Goal: Check status: Check status

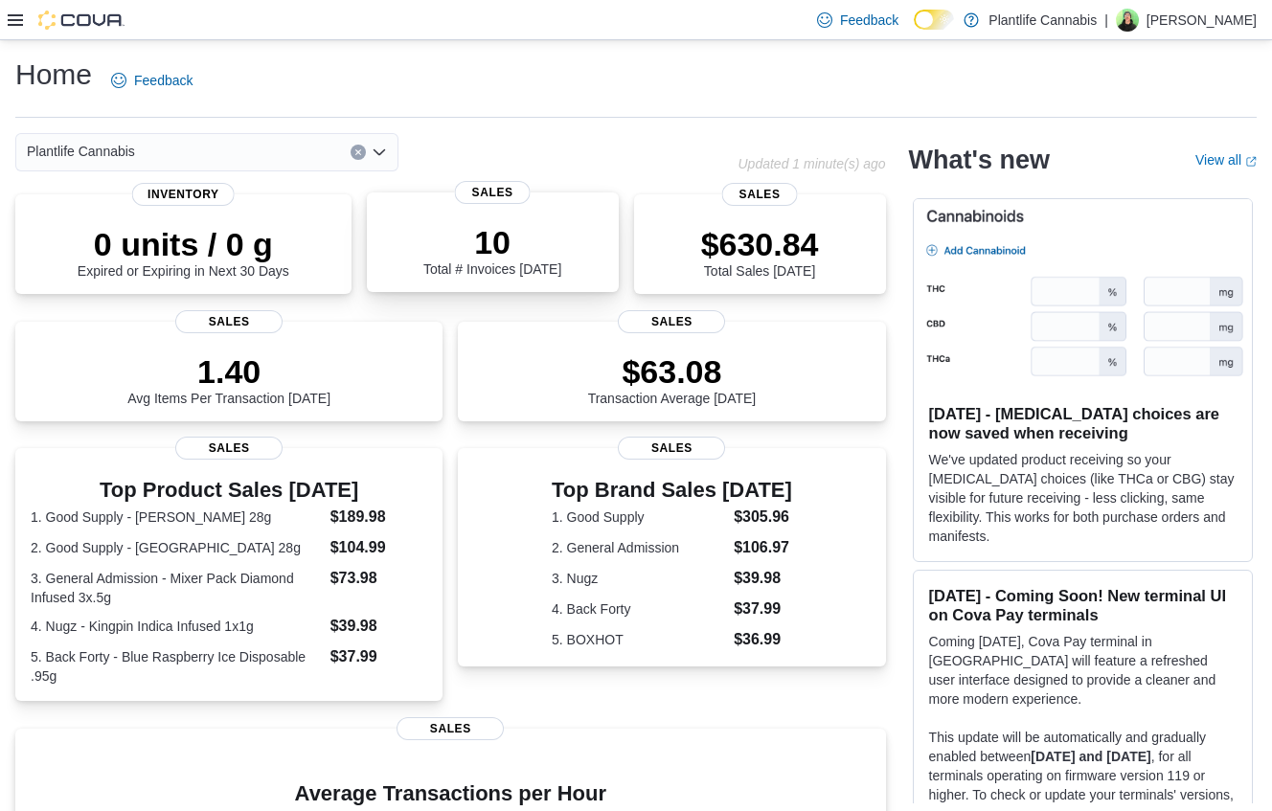
click at [472, 227] on p "10" at bounding box center [492, 242] width 138 height 38
